Goal: Task Accomplishment & Management: Use online tool/utility

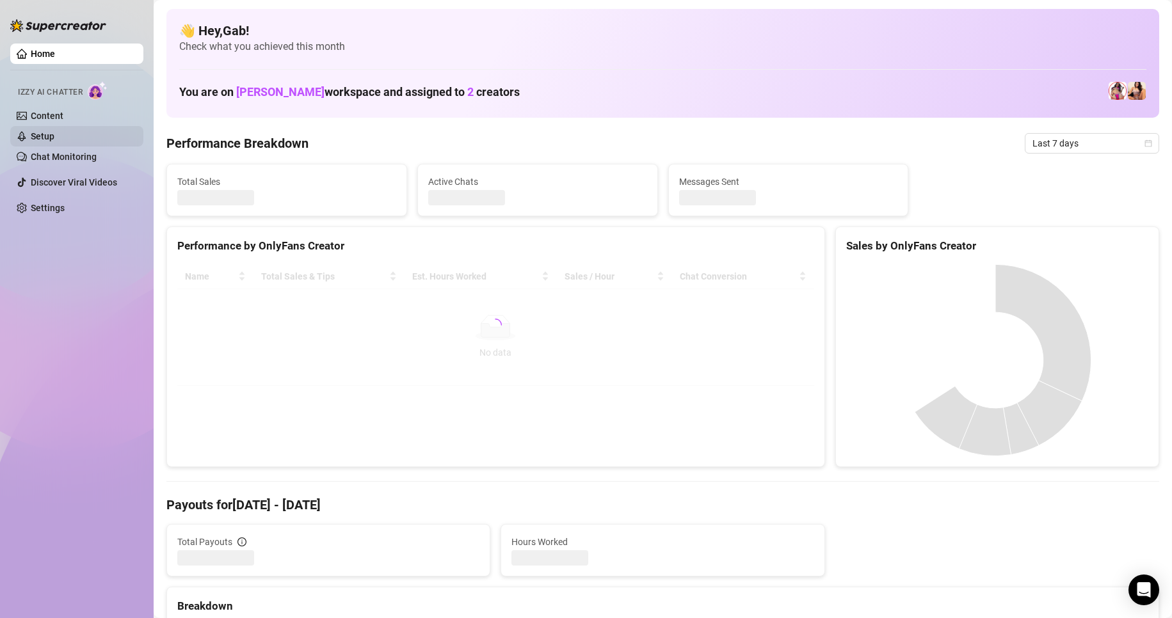
click at [54, 134] on link "Setup" at bounding box center [43, 136] width 24 height 10
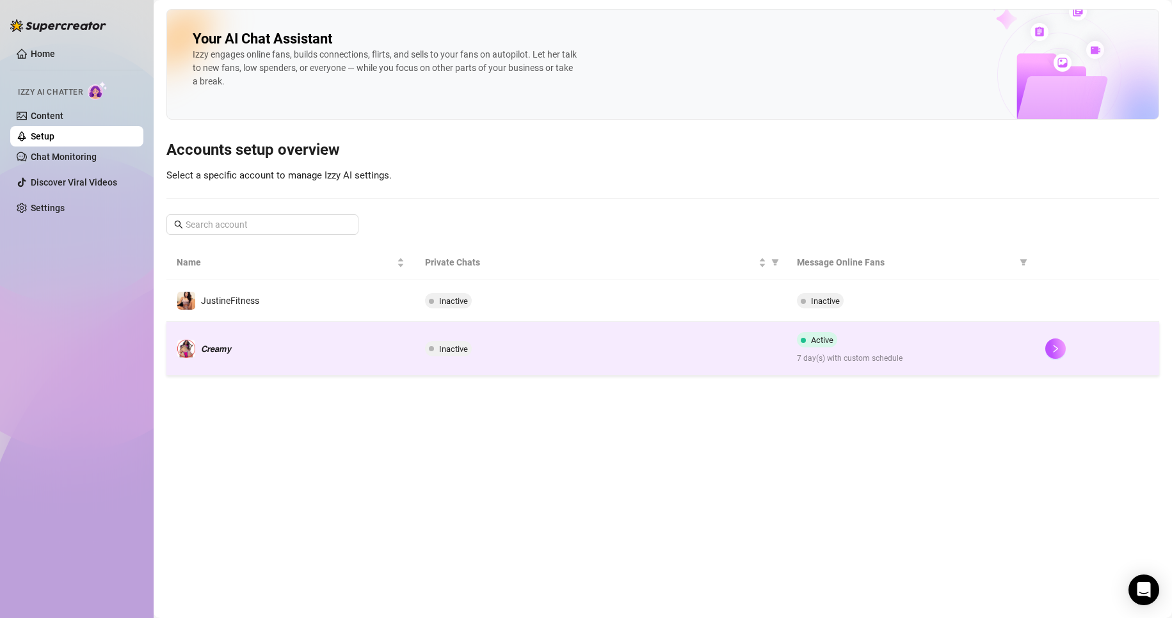
click at [371, 337] on td "𝘾𝙧𝙚𝙖𝙢𝙮" at bounding box center [290, 349] width 248 height 54
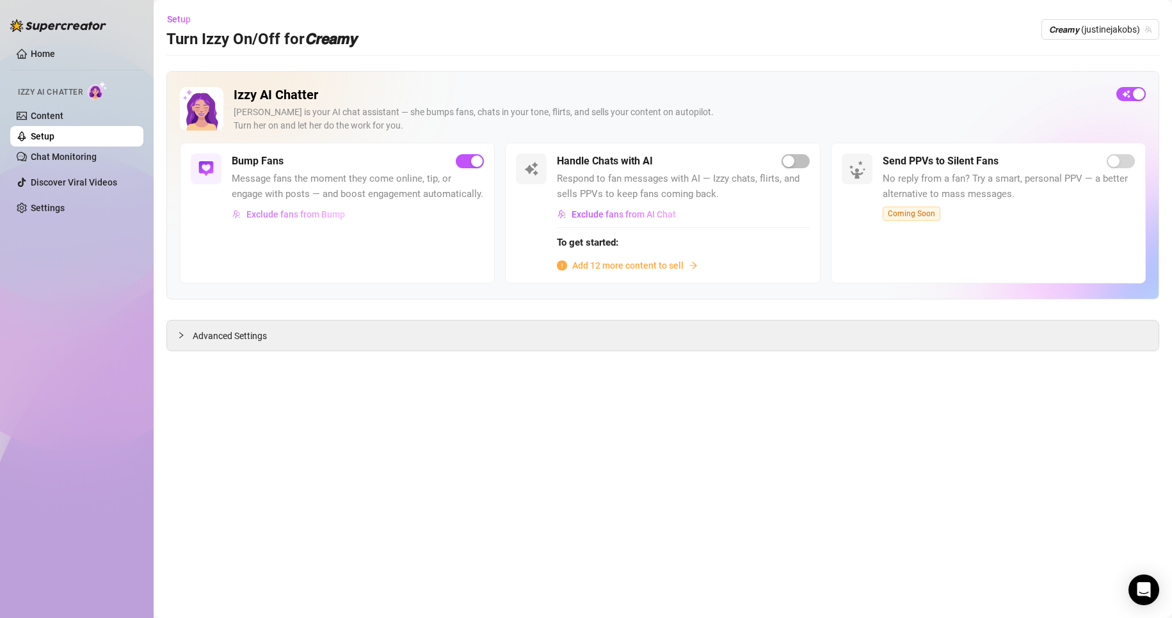
click at [317, 216] on span "Exclude fans from Bump" at bounding box center [295, 214] width 99 height 10
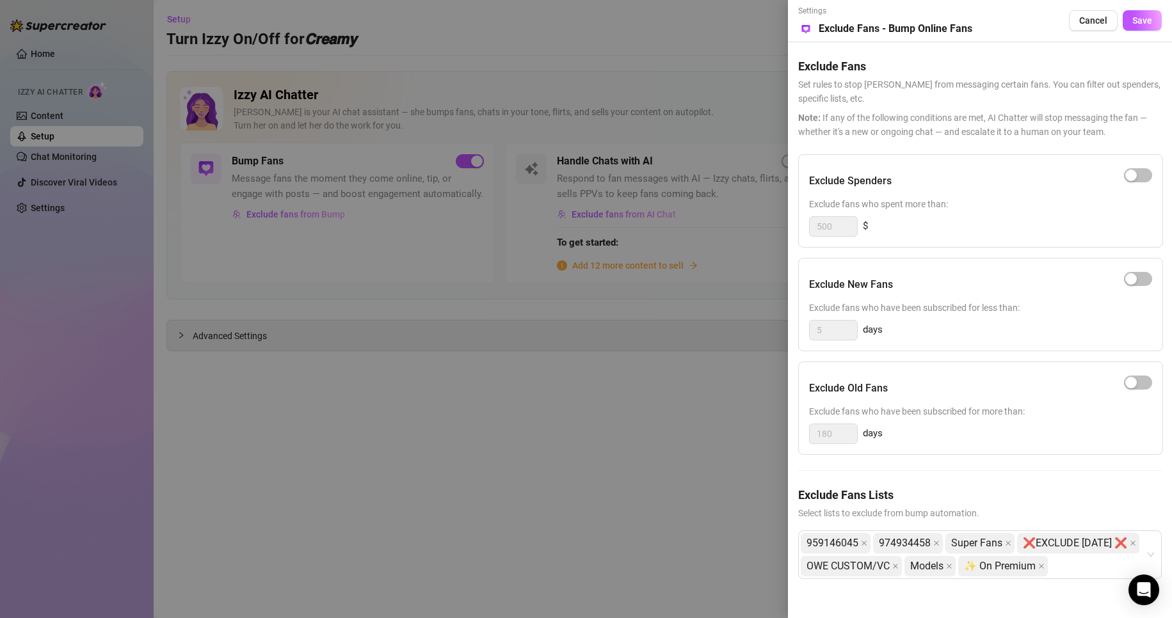
click at [396, 211] on div at bounding box center [586, 309] width 1172 height 618
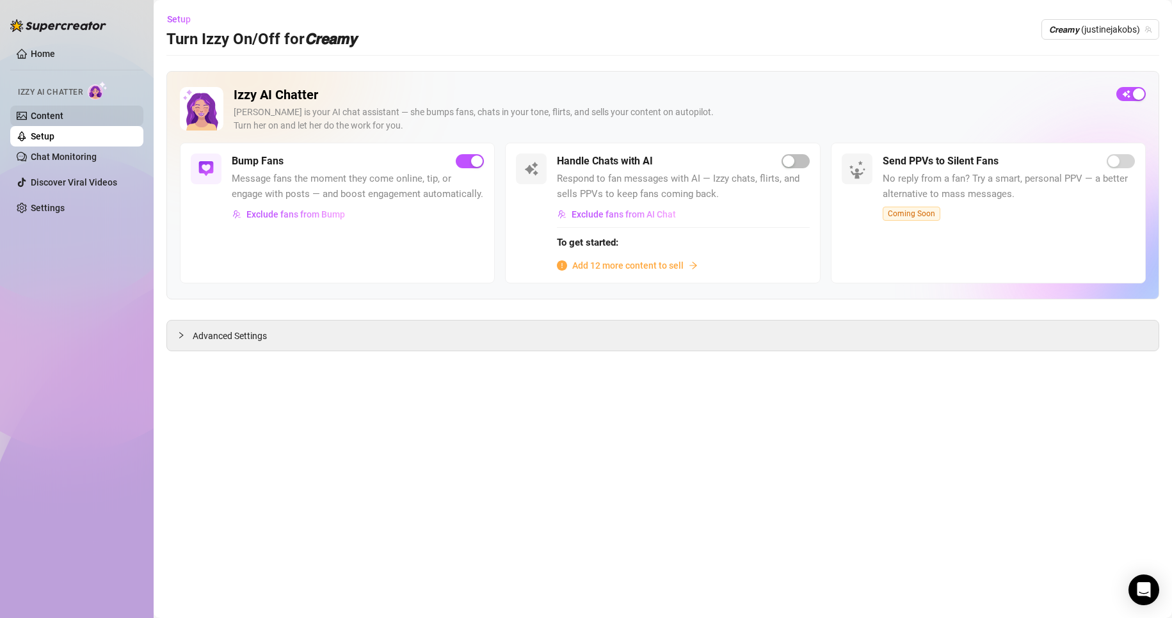
click at [63, 111] on link "Content" at bounding box center [47, 116] width 33 height 10
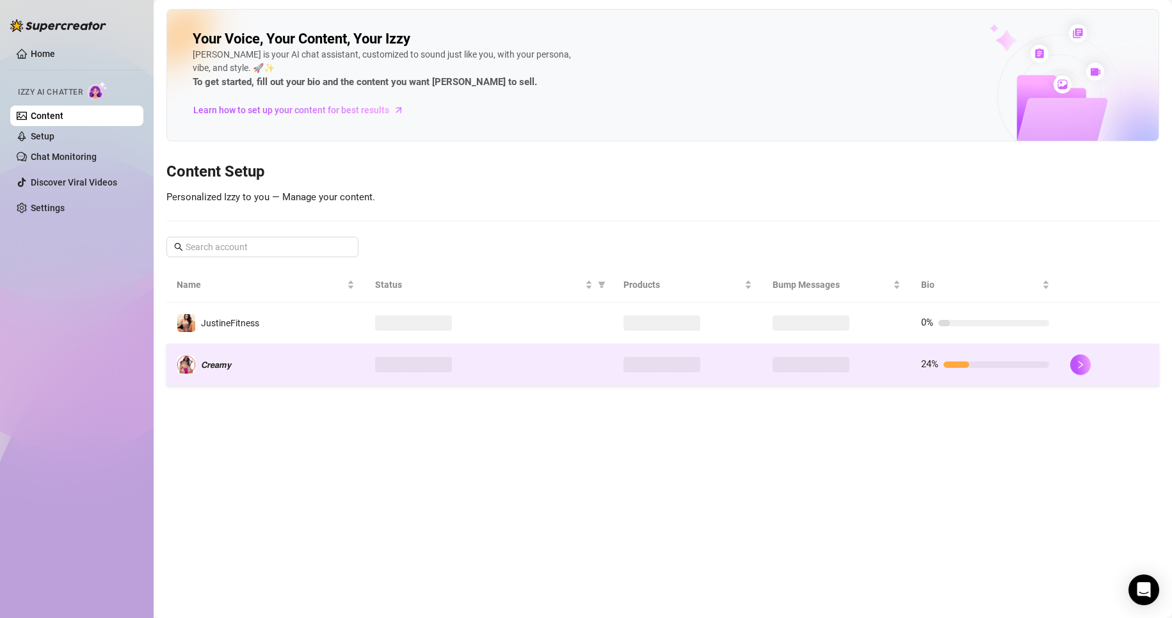
click at [265, 360] on td "𝘾𝙧𝙚𝙖𝙢𝙮" at bounding box center [265, 365] width 198 height 42
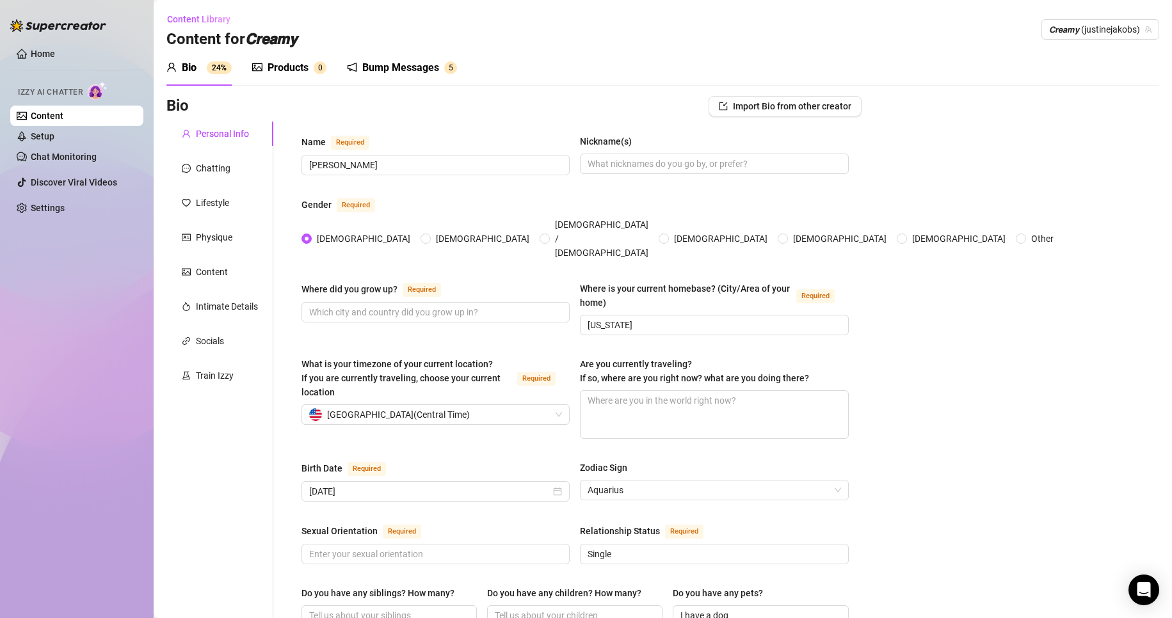
click at [385, 61] on div "Bump Messages" at bounding box center [400, 67] width 77 height 15
